Goal: Transaction & Acquisition: Book appointment/travel/reservation

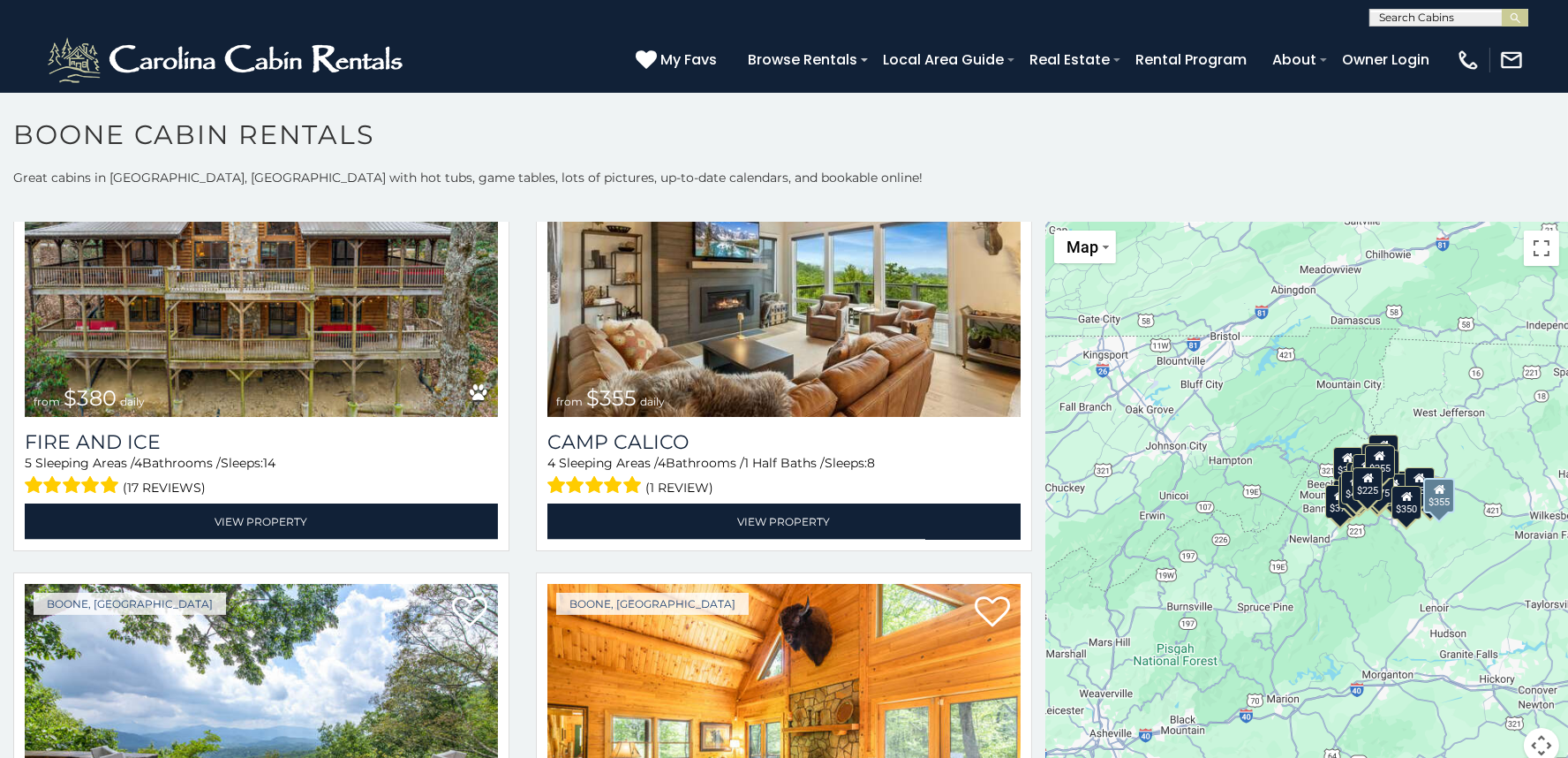
scroll to position [5262, 0]
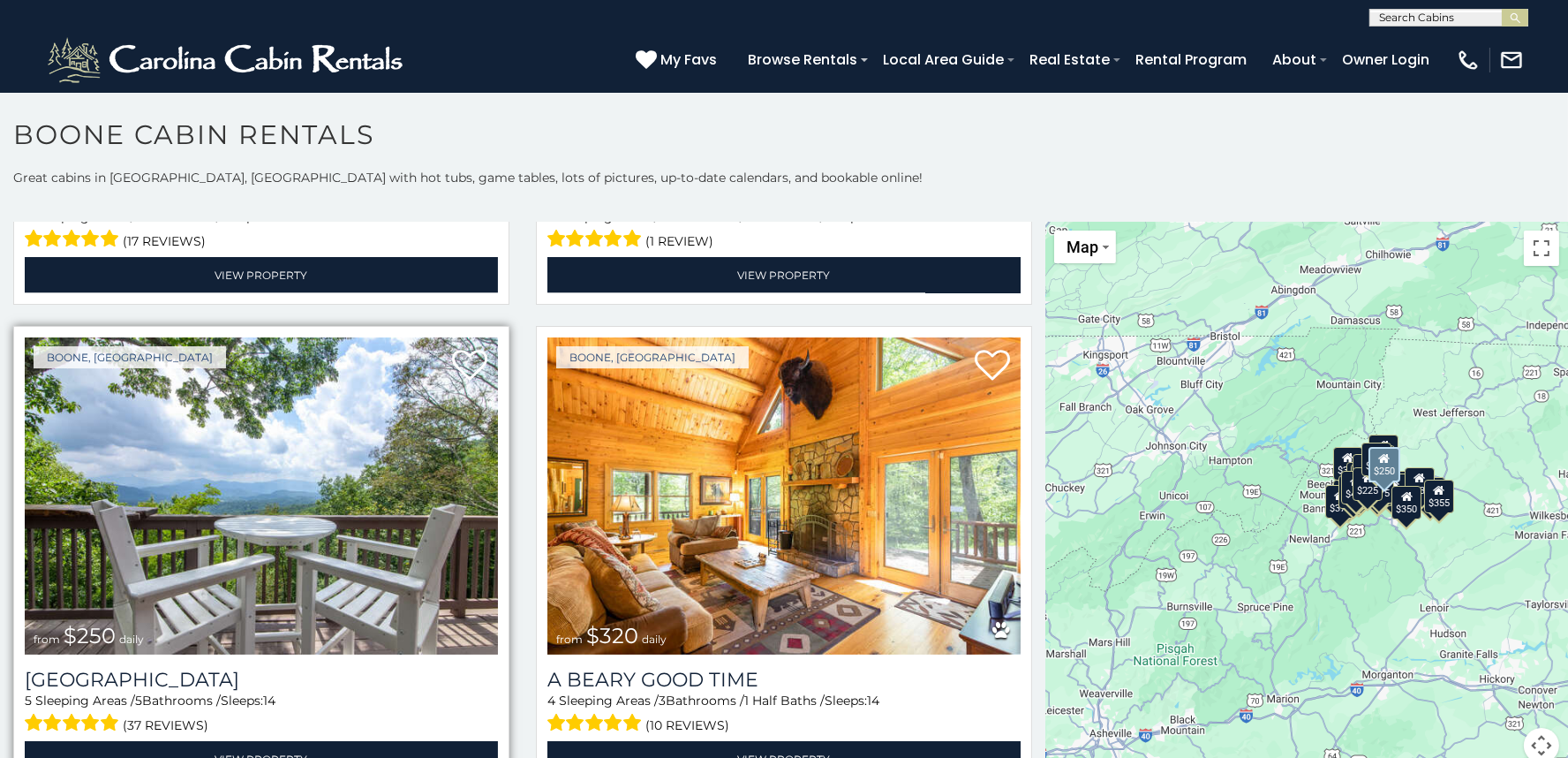
click at [335, 553] on img at bounding box center [261, 496] width 474 height 317
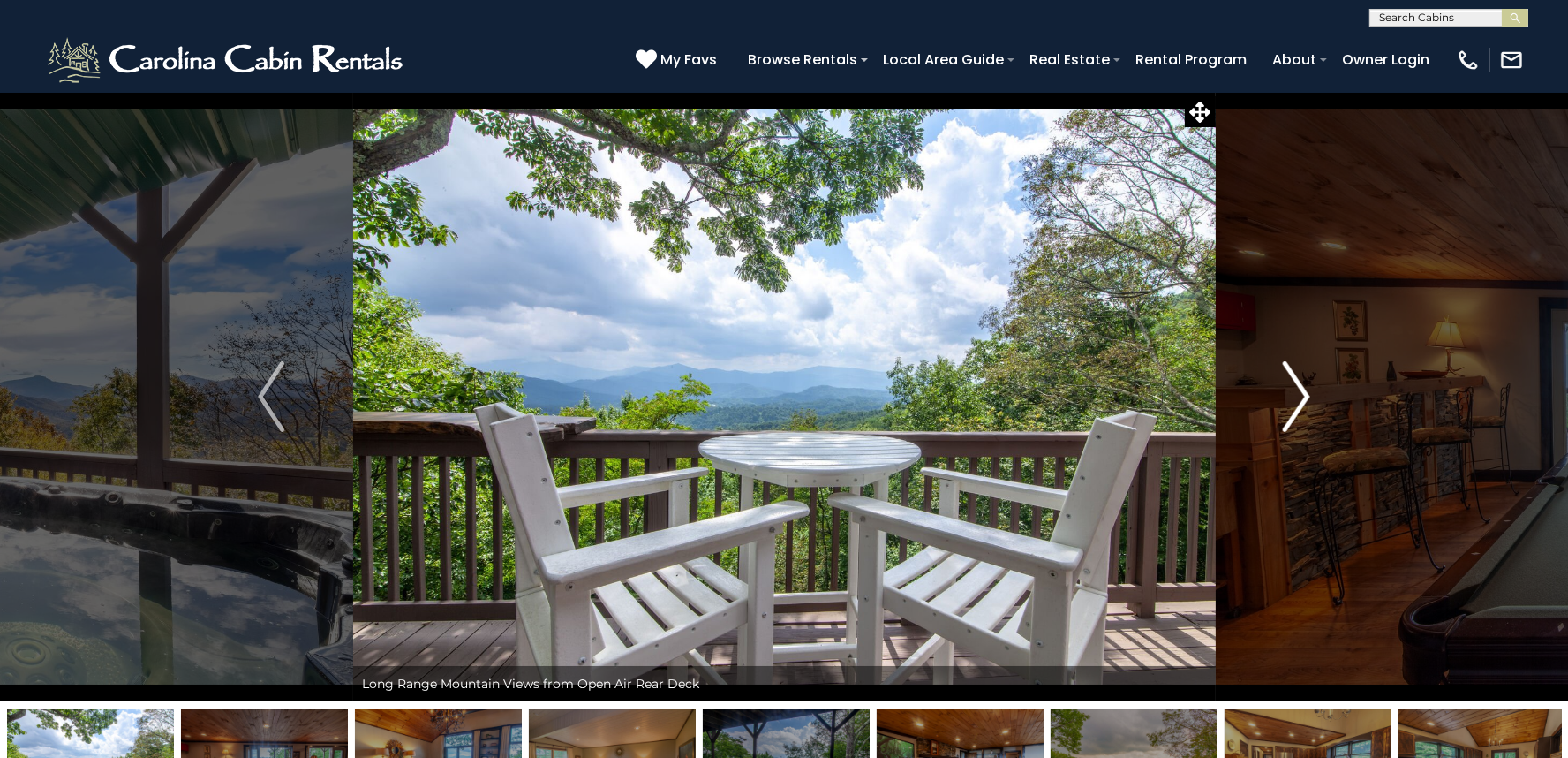
click at [1299, 399] on img "Next" at bounding box center [1297, 396] width 26 height 71
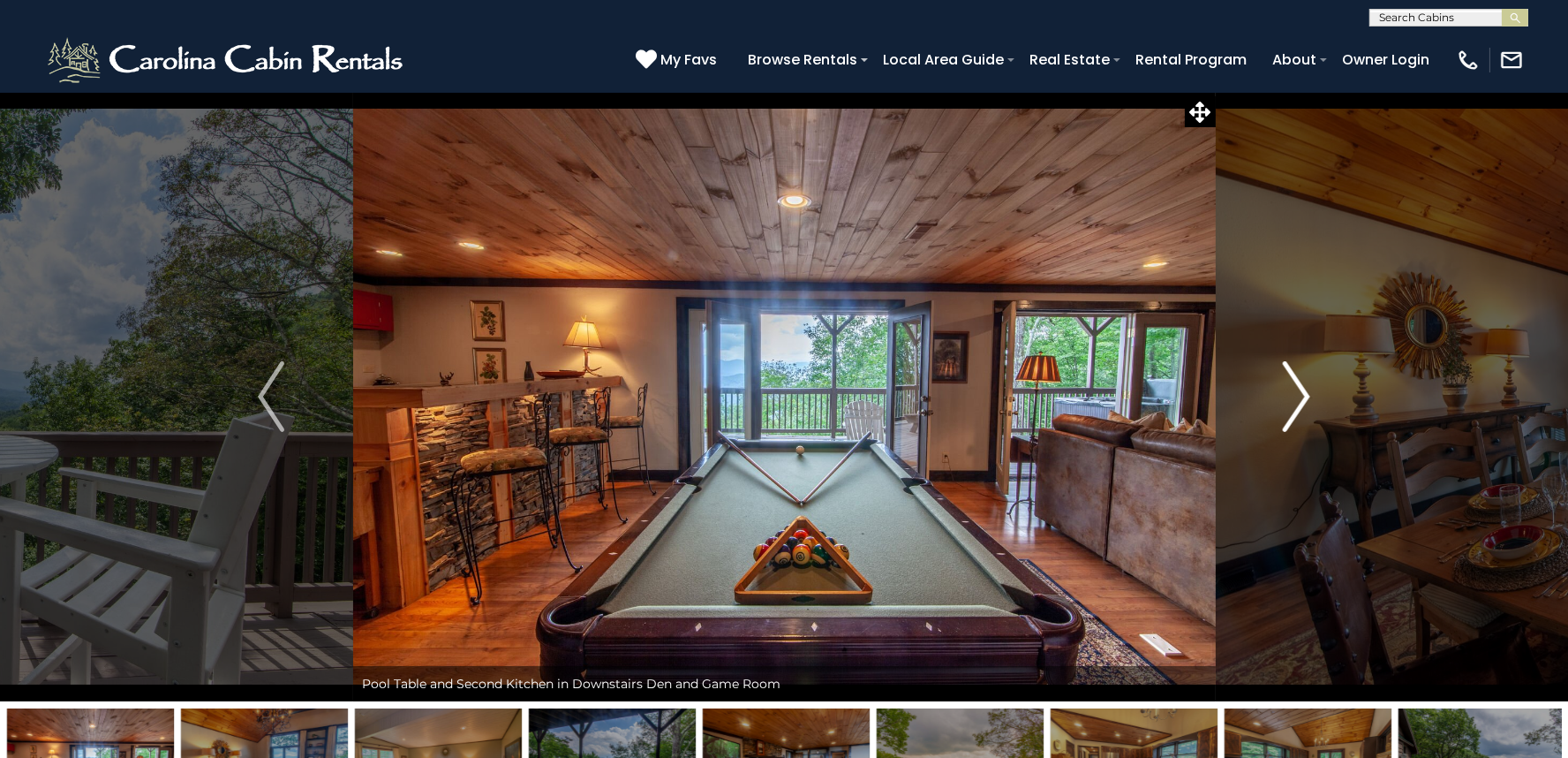
click at [1299, 398] on img "Next" at bounding box center [1297, 396] width 26 height 71
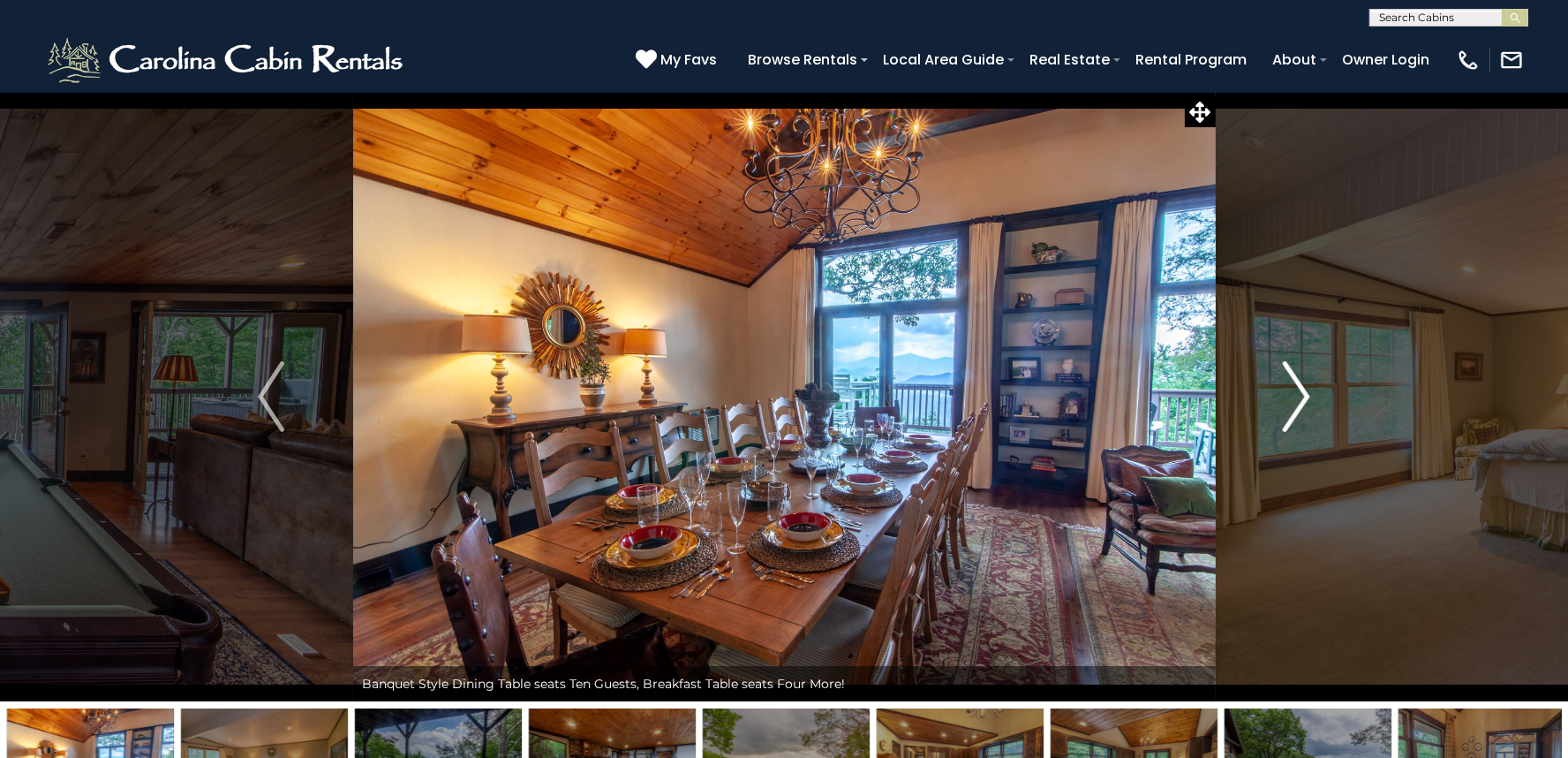
click at [1299, 398] on img "Next" at bounding box center [1297, 396] width 26 height 71
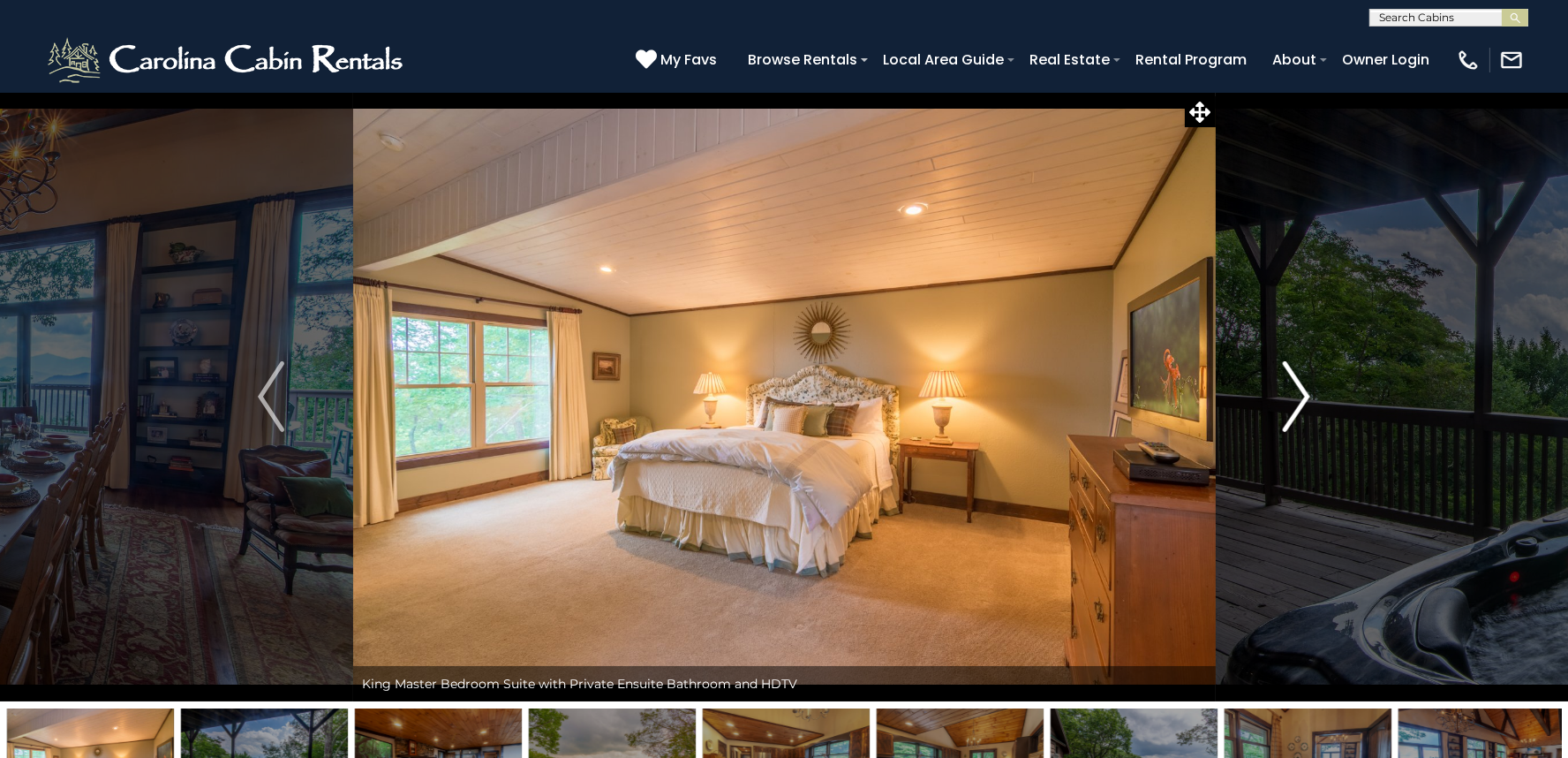
click at [1299, 398] on img "Next" at bounding box center [1297, 396] width 26 height 71
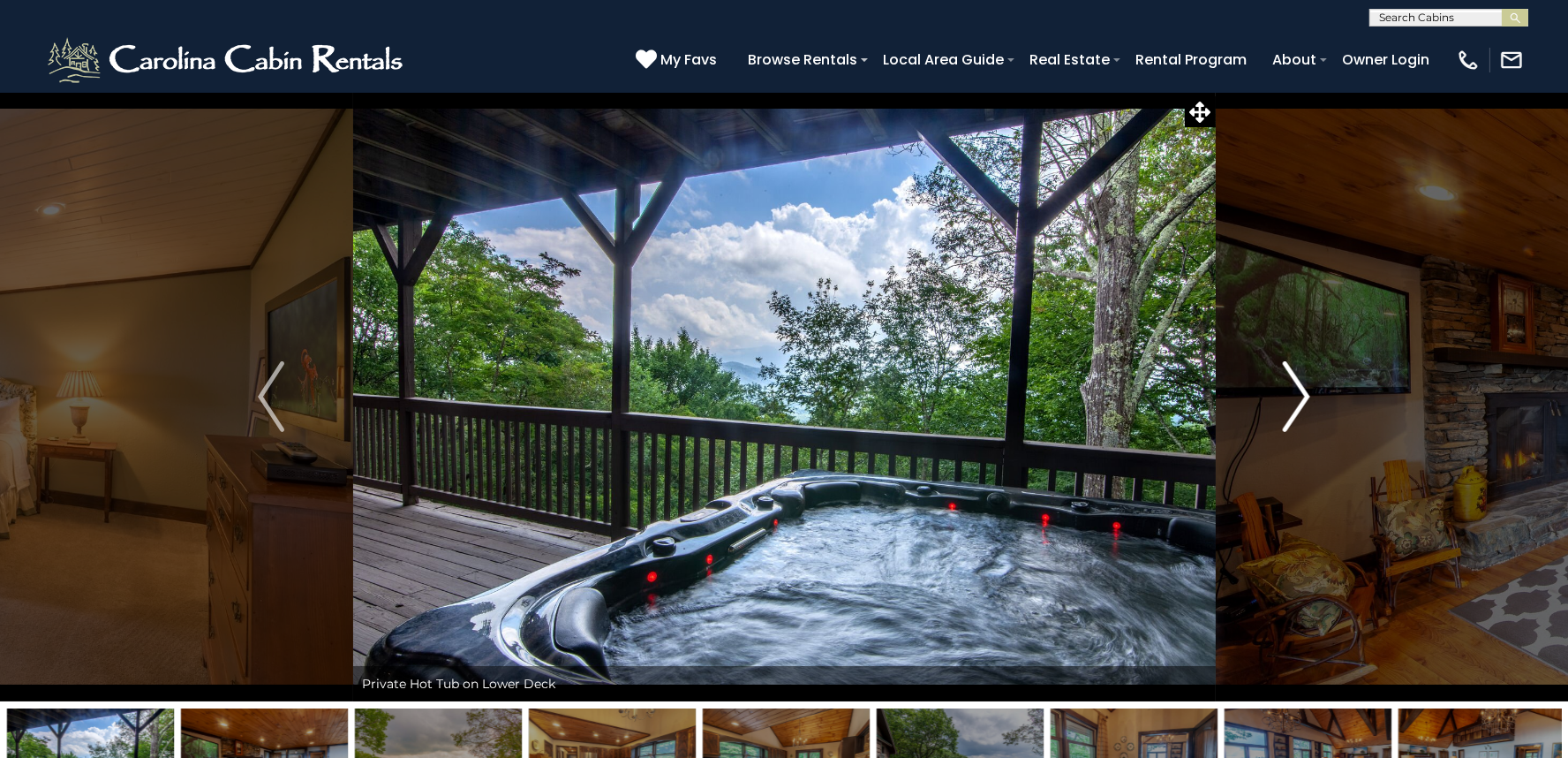
click at [1299, 398] on img "Next" at bounding box center [1297, 396] width 26 height 71
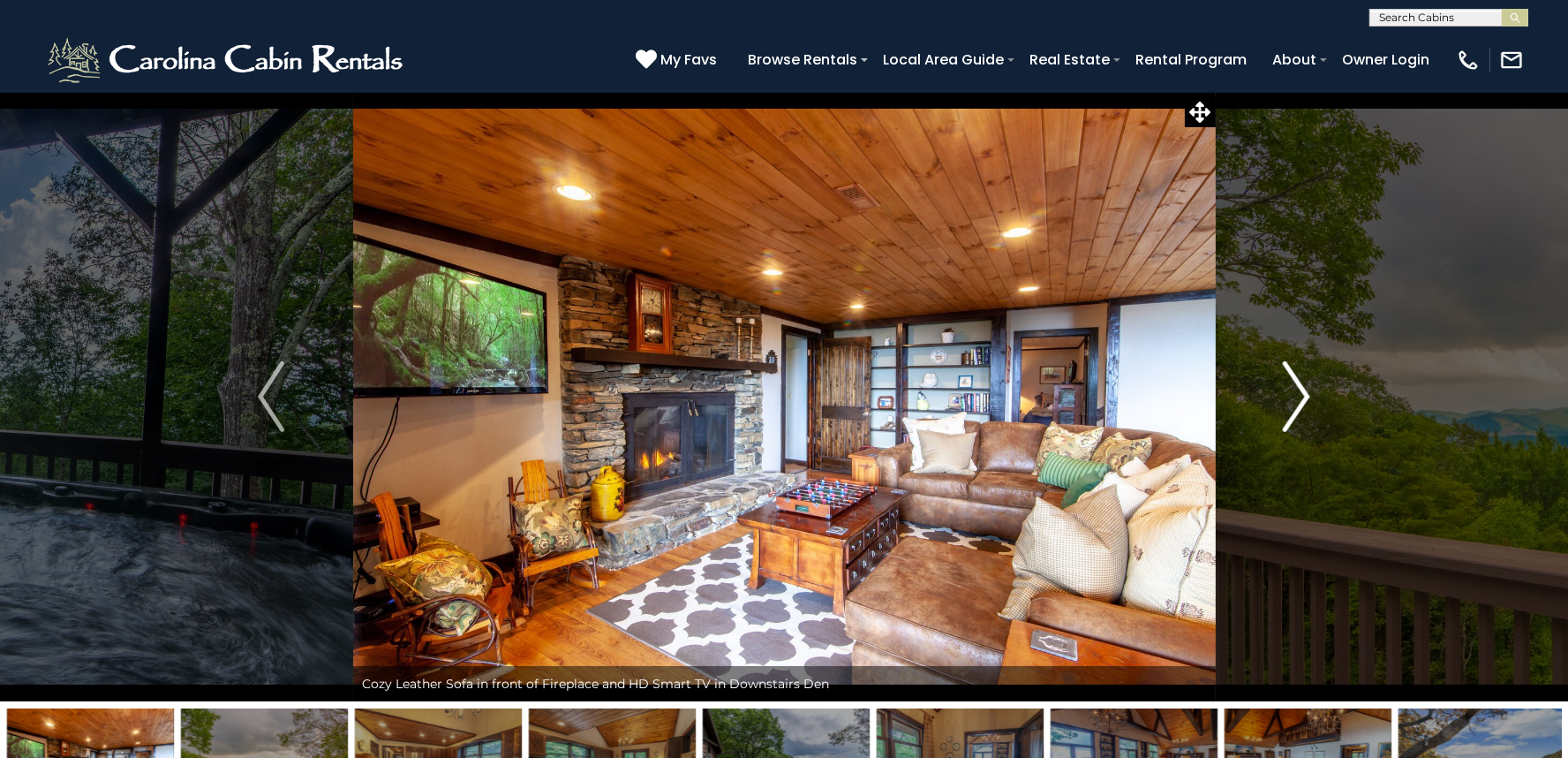
click at [1299, 398] on img "Next" at bounding box center [1297, 396] width 26 height 71
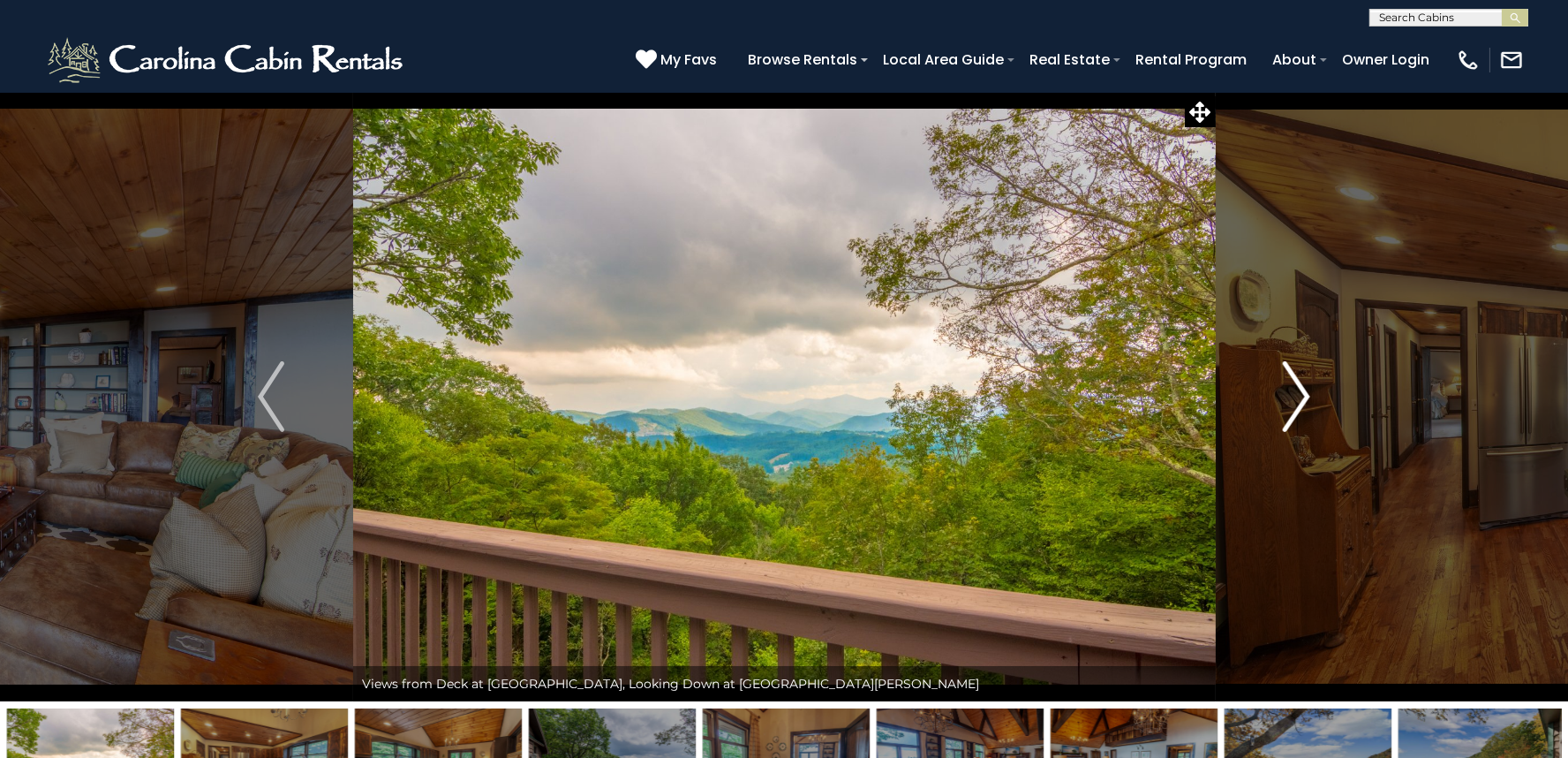
click at [1299, 398] on img "Next" at bounding box center [1297, 396] width 26 height 71
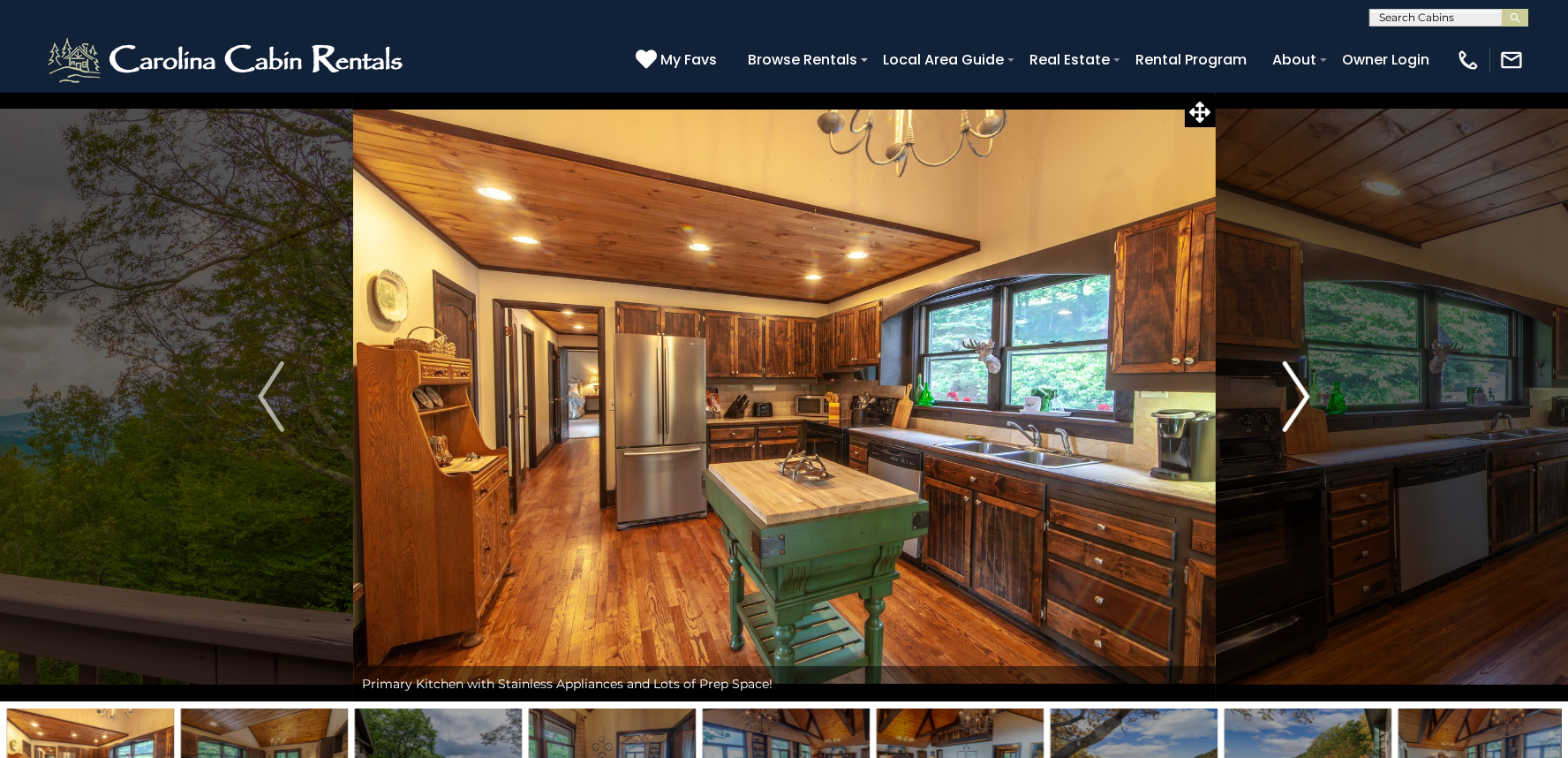
click at [1299, 398] on img "Next" at bounding box center [1297, 396] width 26 height 71
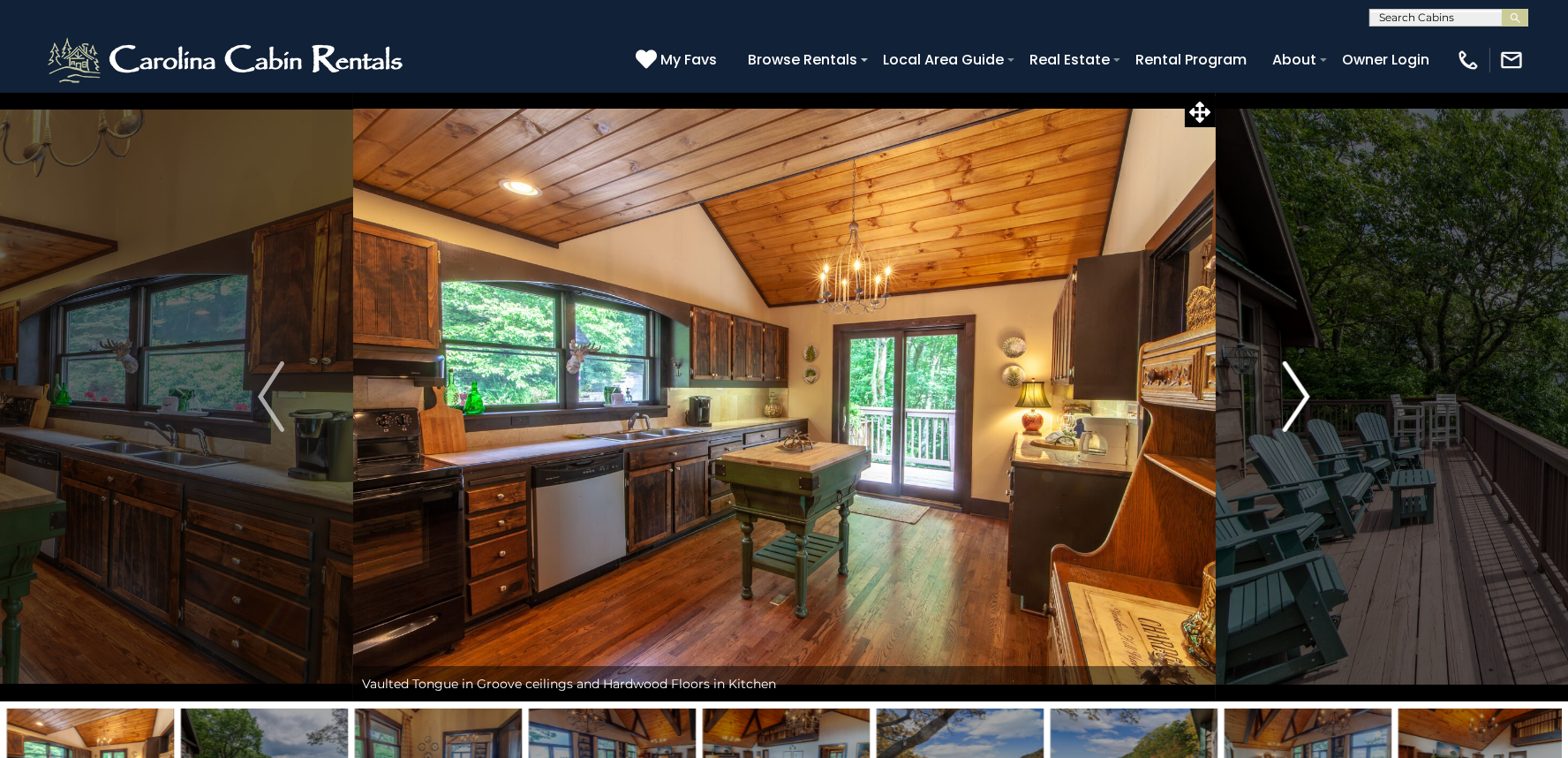
click at [1299, 398] on img "Next" at bounding box center [1297, 396] width 26 height 71
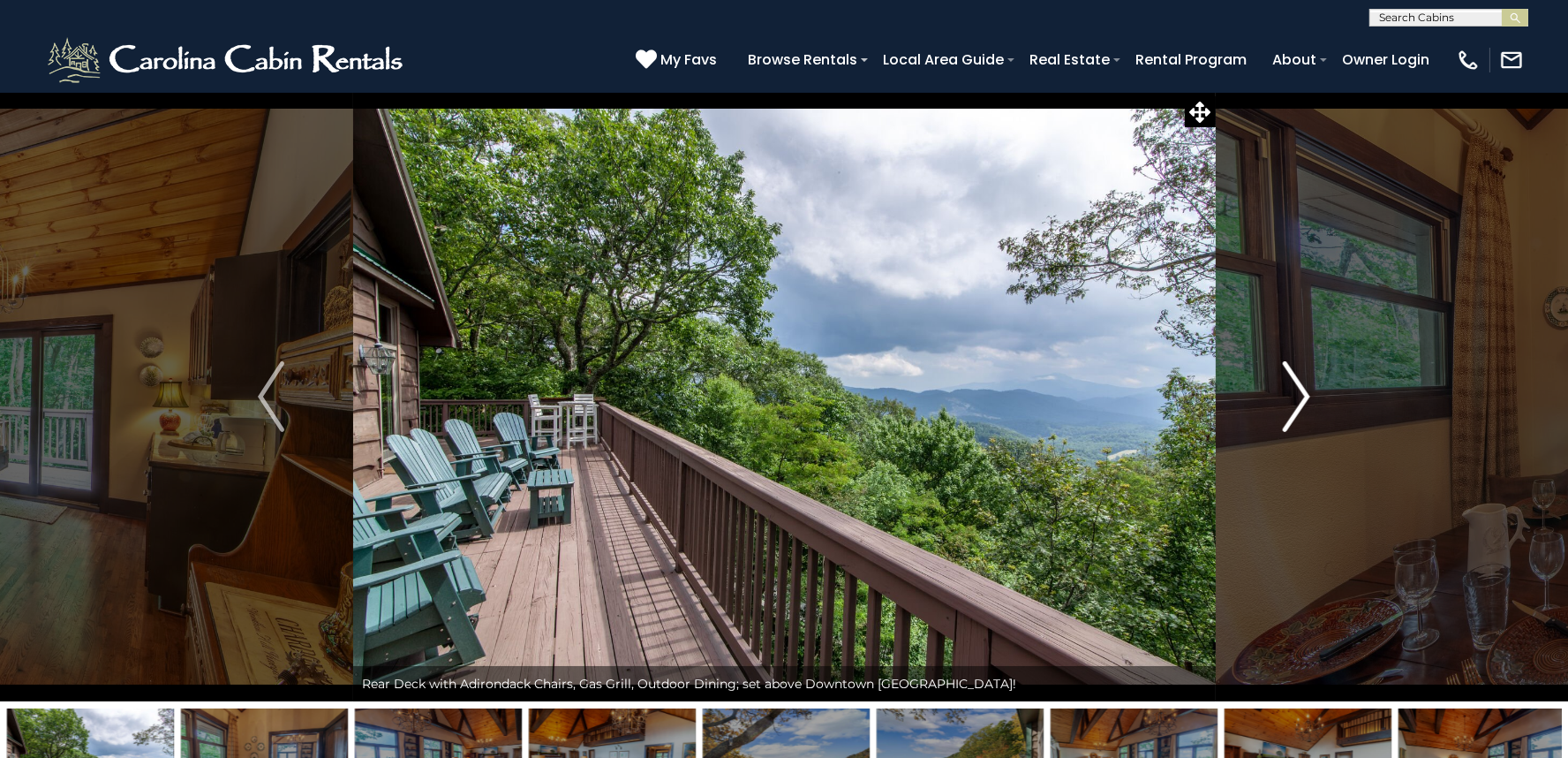
click at [1299, 398] on img "Next" at bounding box center [1297, 396] width 26 height 71
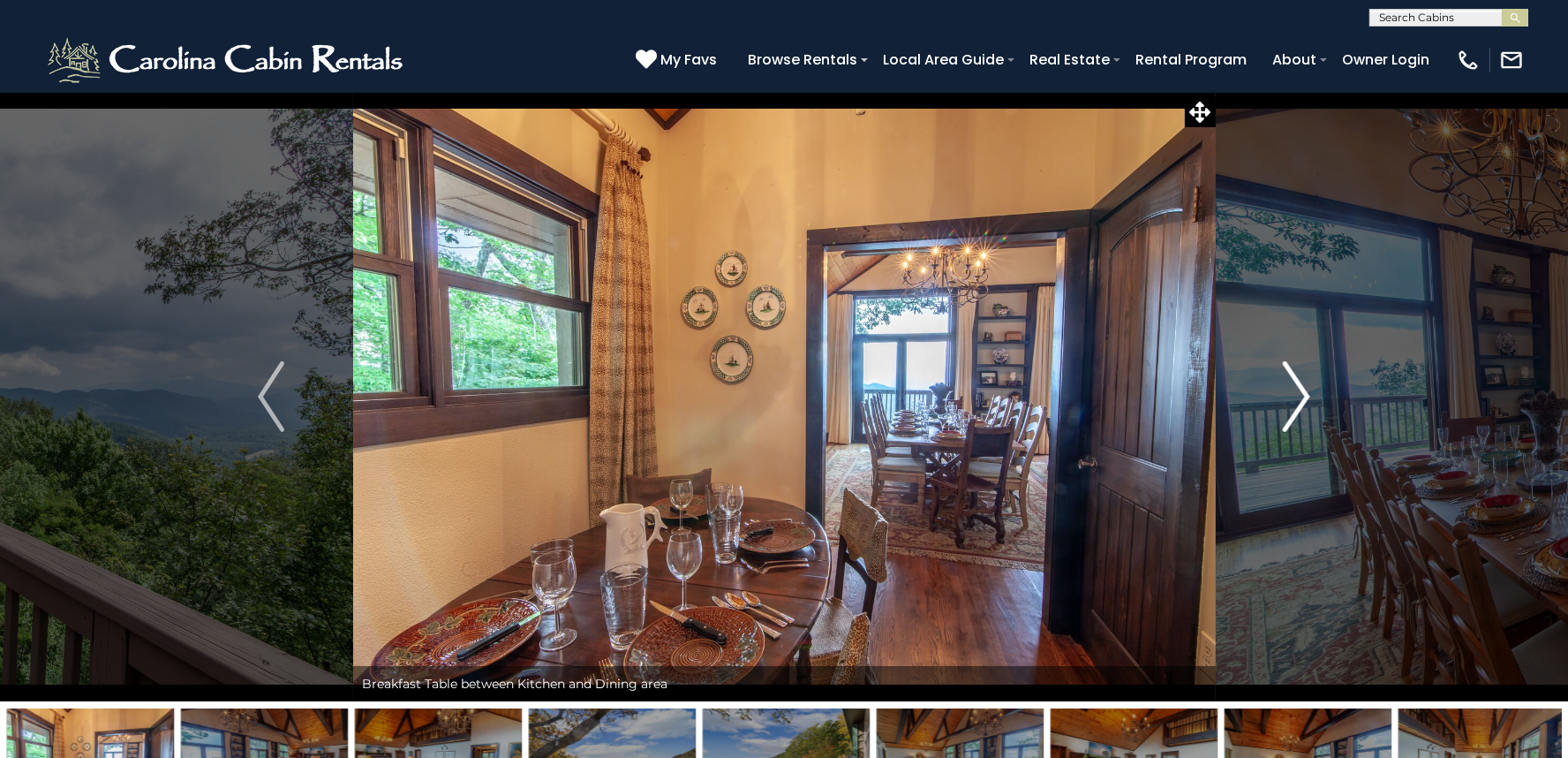
click at [1299, 398] on img "Next" at bounding box center [1297, 396] width 26 height 71
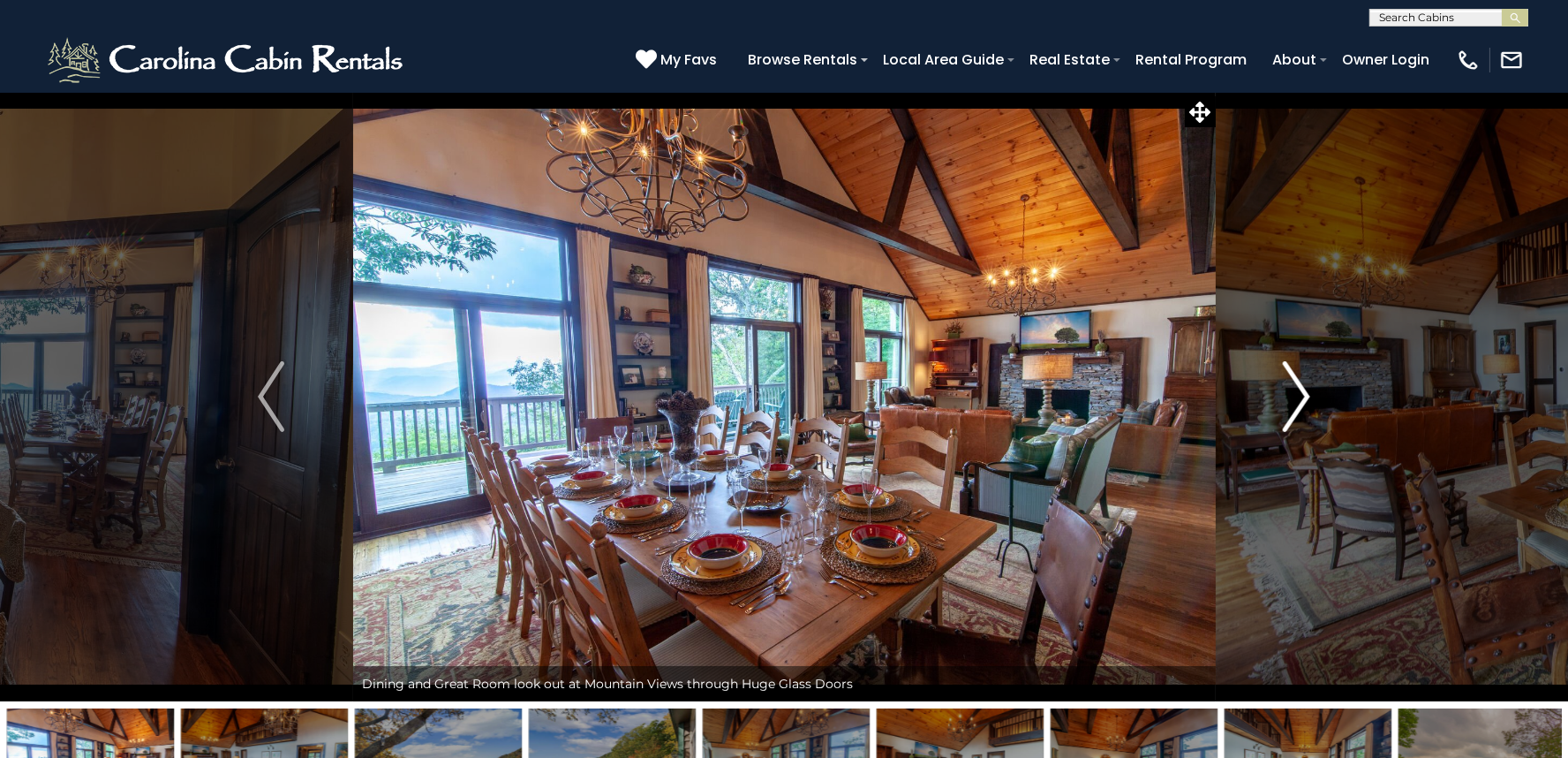
click at [1299, 398] on img "Next" at bounding box center [1297, 396] width 26 height 71
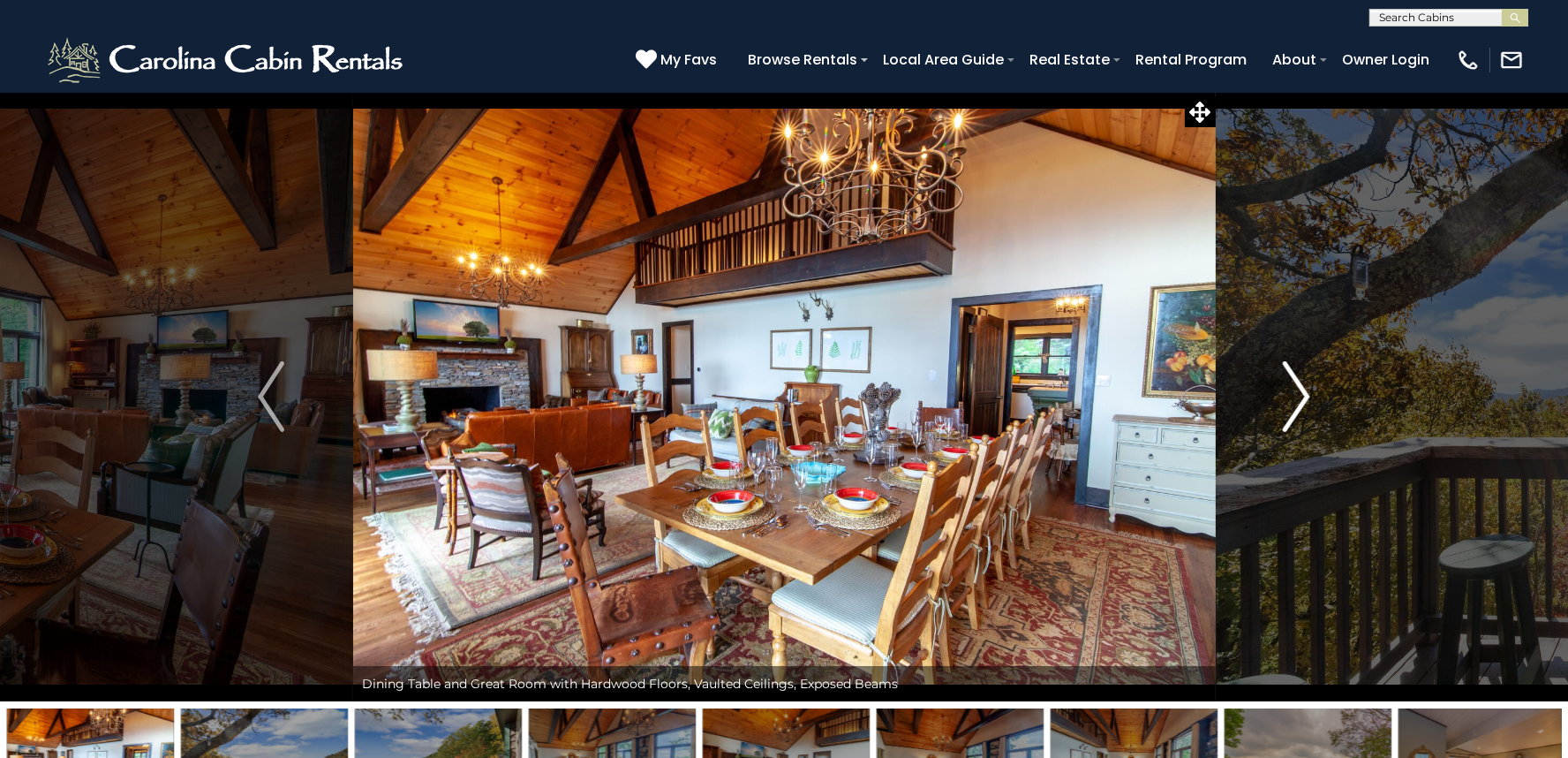
click at [1299, 398] on img "Next" at bounding box center [1297, 396] width 26 height 71
